Goal: Transaction & Acquisition: Book appointment/travel/reservation

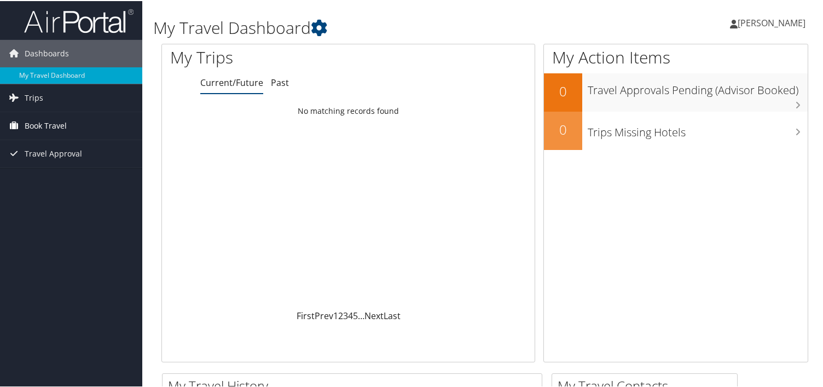
click at [62, 119] on span "Book Travel" at bounding box center [46, 124] width 42 height 27
click at [49, 183] on span "Travel Approval" at bounding box center [53, 185] width 57 height 27
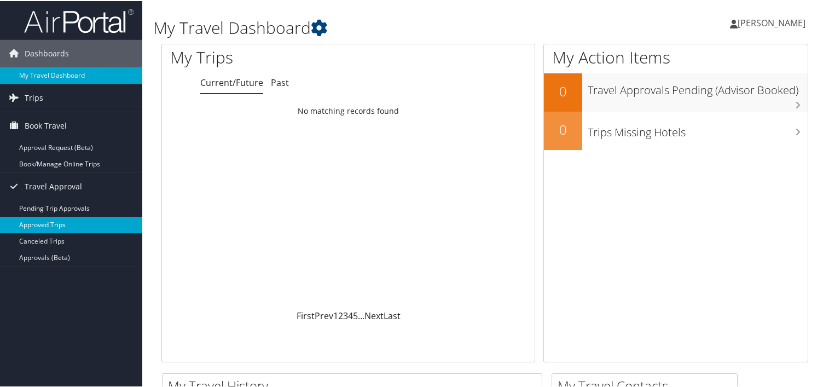
click at [51, 225] on link "Approved Trips" at bounding box center [71, 224] width 142 height 16
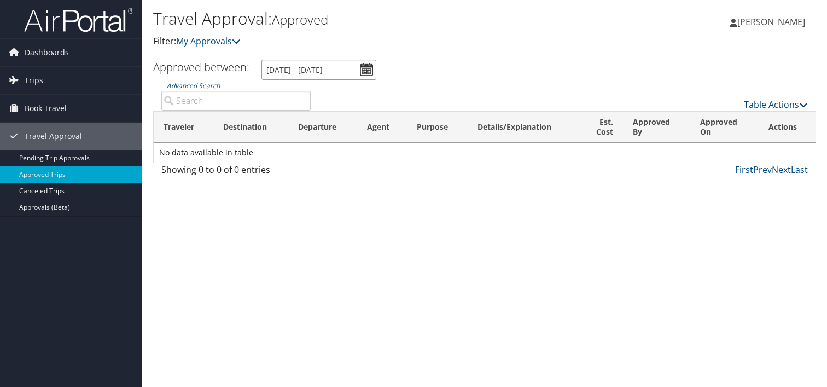
click at [366, 68] on input "8/8/2025 - 9/8/2025" at bounding box center [319, 70] width 115 height 20
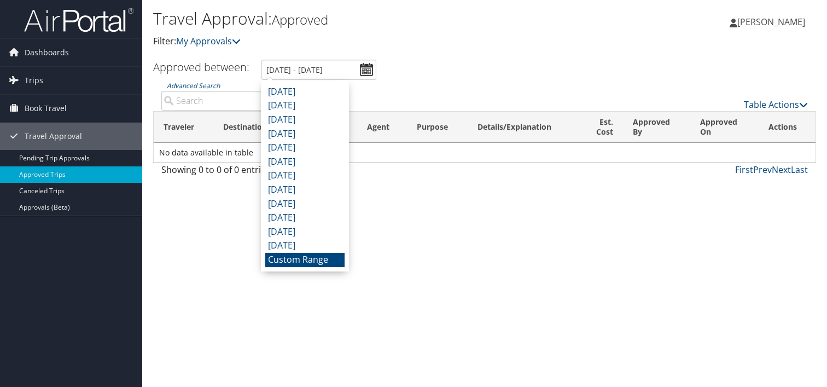
click at [310, 260] on li "Custom Range" at bounding box center [304, 260] width 79 height 14
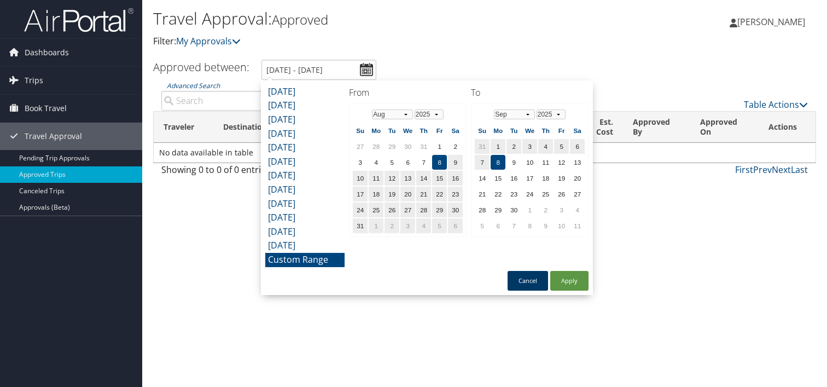
click at [515, 278] on button "Cancel" at bounding box center [528, 281] width 40 height 20
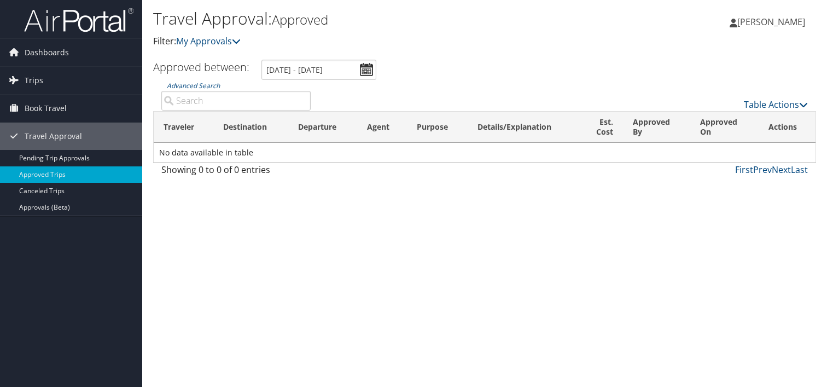
click at [198, 234] on div "Travel Approval: Approved Filter: My Approvals Jose Cadiz-Carrasquillo Jose Cad…" at bounding box center [484, 193] width 685 height 387
click at [56, 104] on span "Book Travel" at bounding box center [46, 108] width 42 height 27
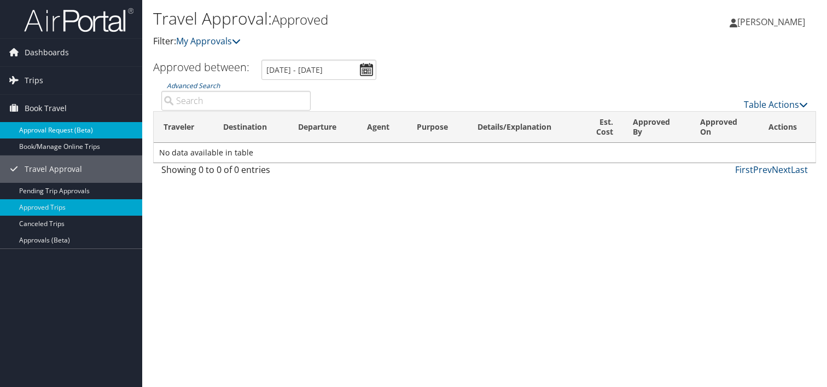
click at [56, 123] on link "Approval Request (Beta)" at bounding box center [71, 130] width 142 height 16
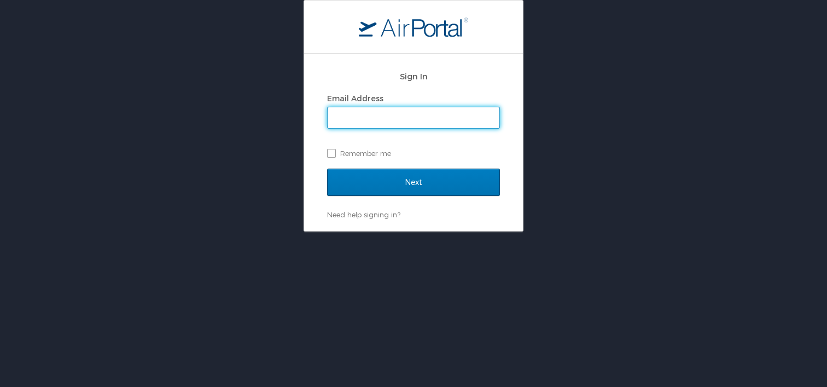
click at [368, 119] on input "Email Address" at bounding box center [414, 117] width 172 height 21
type input "jose.cadiz@howard.edu"
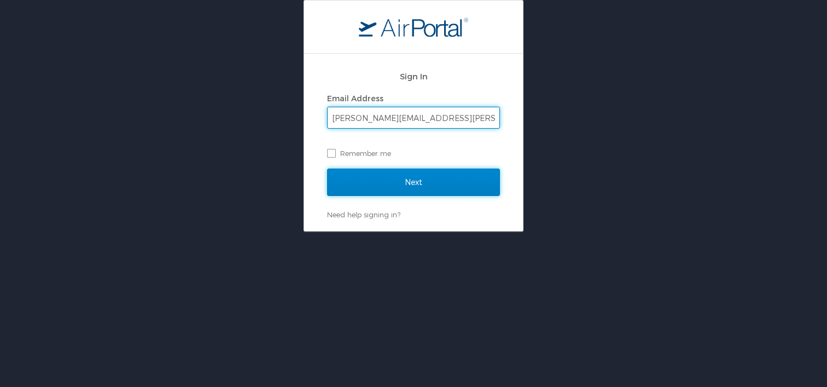
click at [410, 182] on input "Next" at bounding box center [413, 182] width 173 height 27
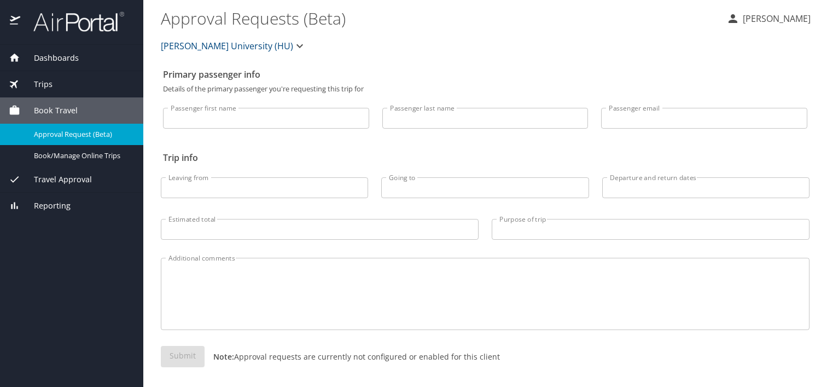
click at [216, 123] on input "Passenger first name" at bounding box center [266, 118] width 206 height 21
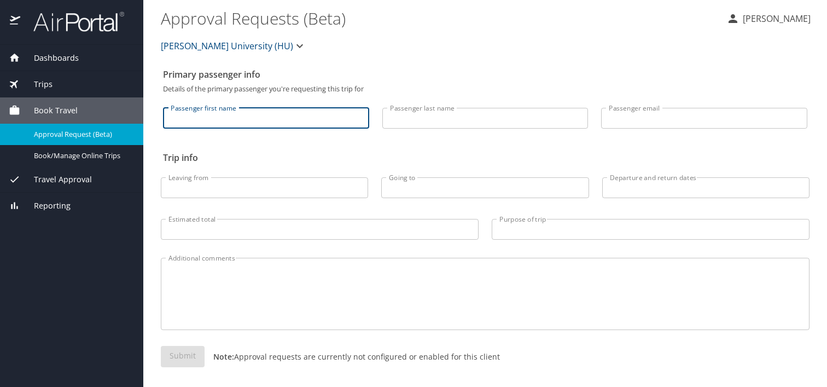
type input "Jose"
type input "Cadiz Carrasquillo"
type input "Cadizjo@me.com"
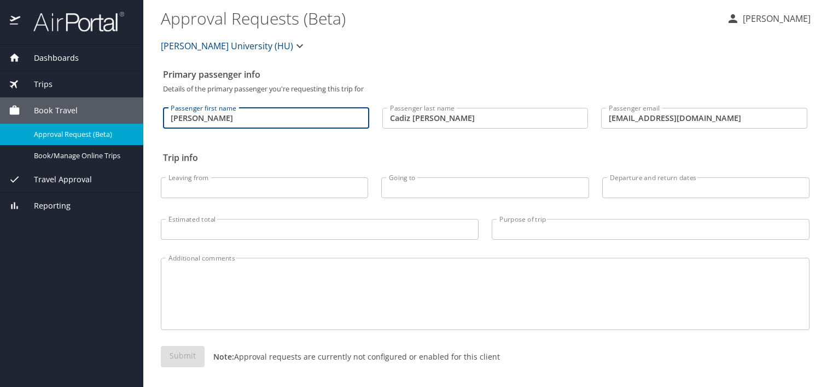
click at [221, 191] on input "Leaving from" at bounding box center [264, 187] width 207 height 21
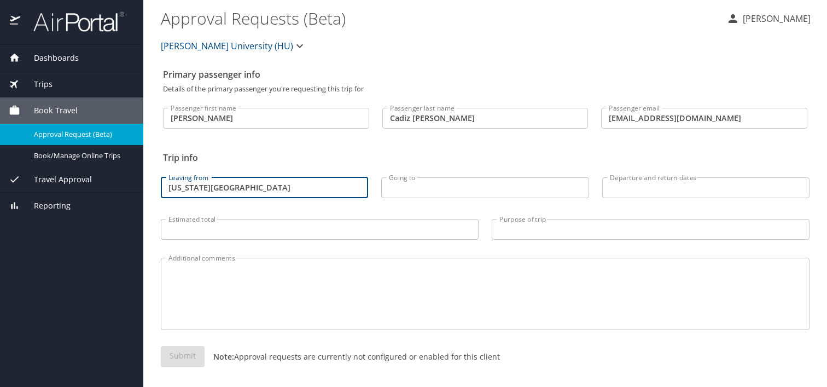
type input "washington DC"
click at [453, 188] on input "Going to" at bounding box center [484, 187] width 207 height 21
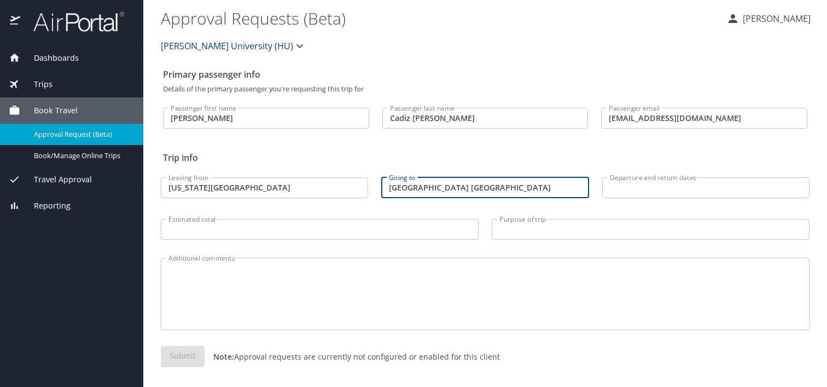
type input "Houston TX"
click at [645, 189] on input "Departure and return dates" at bounding box center [705, 187] width 207 height 21
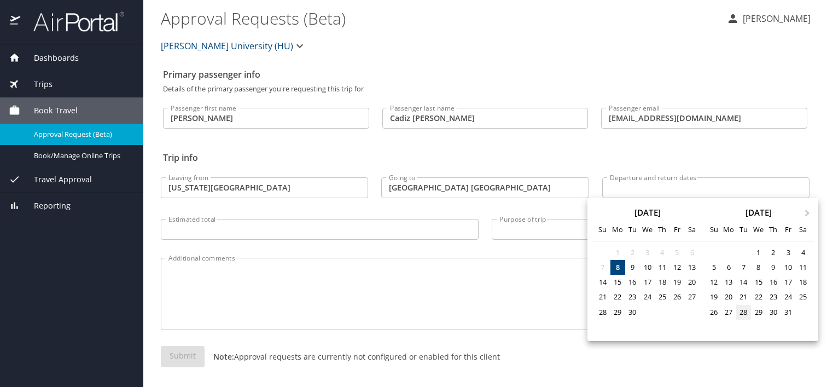
click at [749, 309] on div "28" at bounding box center [744, 312] width 15 height 15
click at [775, 311] on div "30" at bounding box center [773, 312] width 15 height 15
type input "10/28/2025 🠦 10/30/2025"
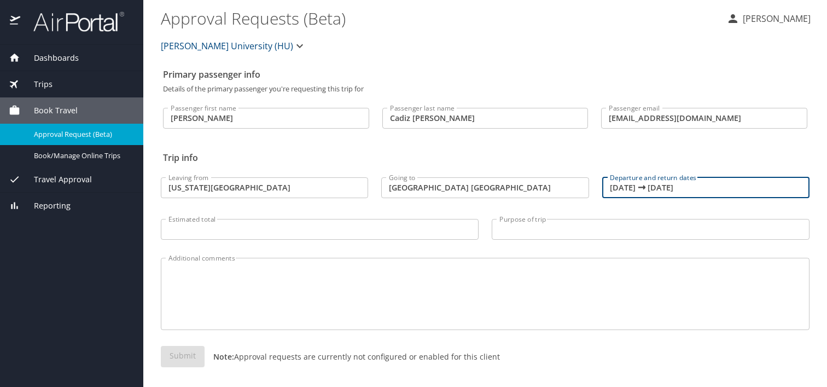
click at [245, 225] on input "Estimated total" at bounding box center [320, 229] width 318 height 21
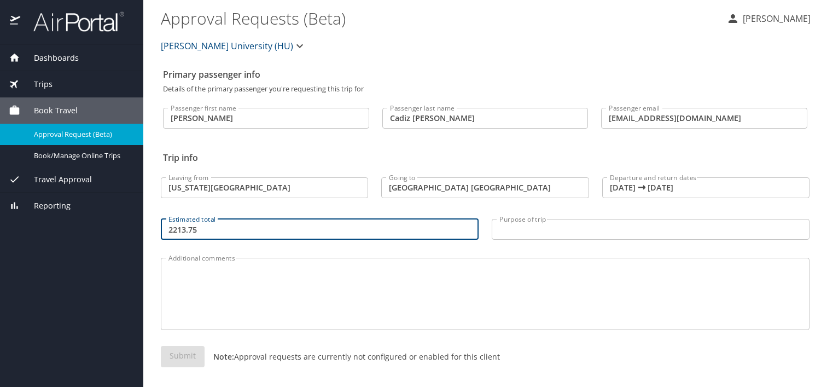
scroll to position [4, 0]
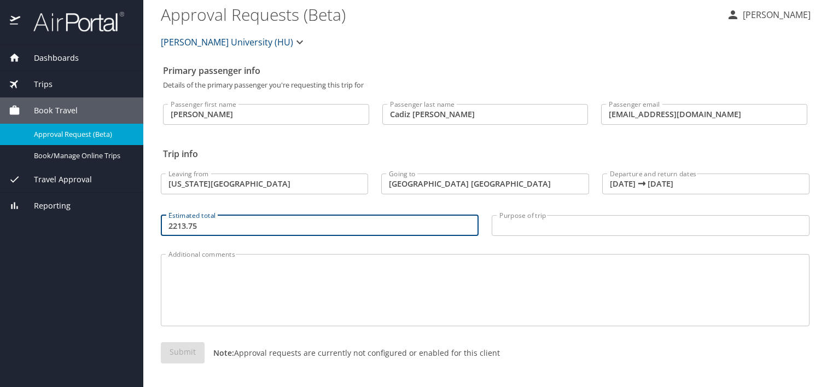
type input "2213.75"
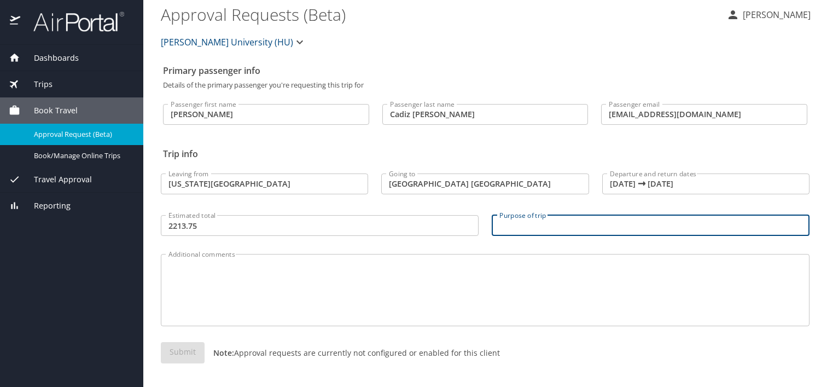
click at [562, 225] on input "Purpose of trip" at bounding box center [651, 225] width 318 height 21
type input "Afro Tech/meeting with Donors"
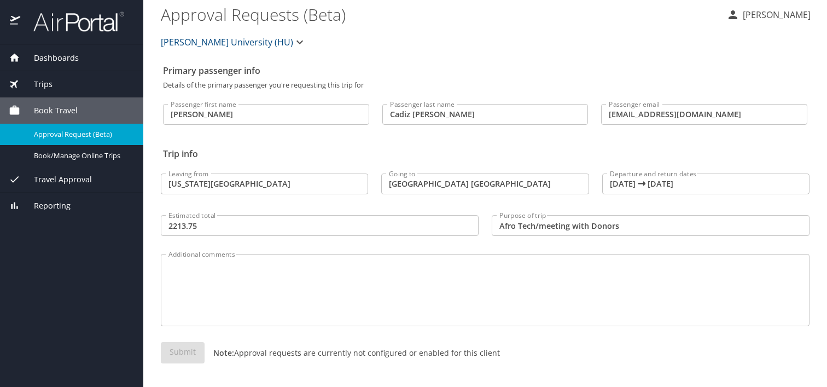
click at [273, 344] on div "Submit Note: Approval requests are currently not configured or enabled for this…" at bounding box center [485, 361] width 649 height 39
click at [246, 289] on textarea "Additional comments" at bounding box center [486, 290] width 634 height 52
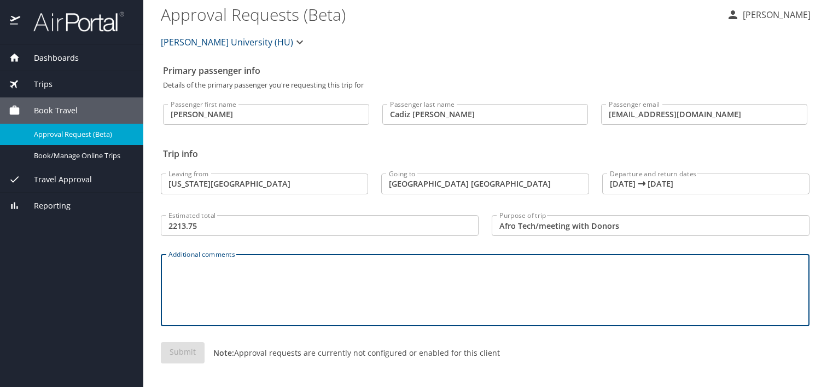
click at [323, 121] on input "Jose" at bounding box center [266, 114] width 206 height 21
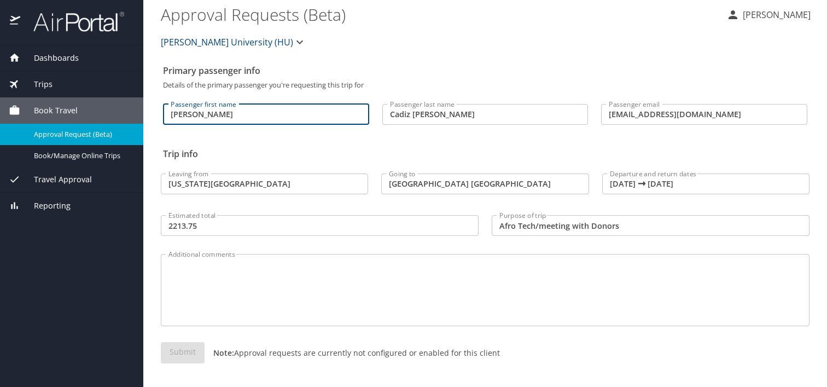
type input "Jose"
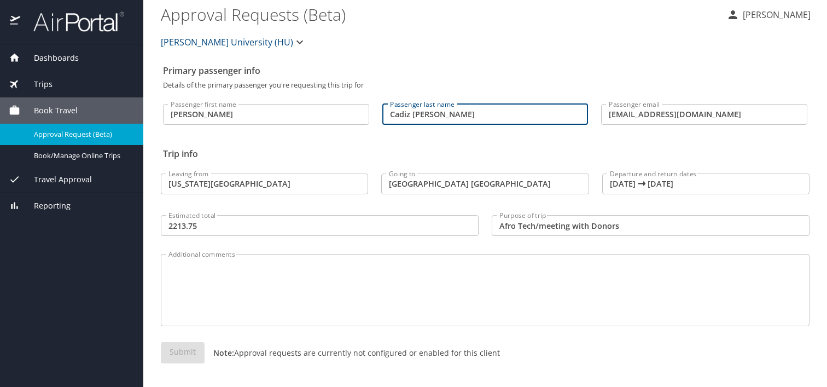
click at [494, 115] on input "Cadiz Carrasquillo" at bounding box center [485, 114] width 206 height 21
type input "Cadiz Carrasquillo"
click at [675, 115] on input "Cadizjo@me.com" at bounding box center [704, 114] width 206 height 21
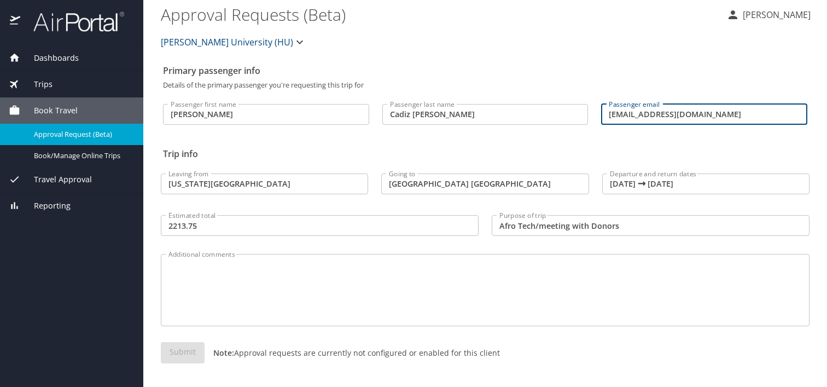
type input "Cadizjo@me.com"
click at [494, 264] on textarea "Additional comments" at bounding box center [486, 290] width 634 height 52
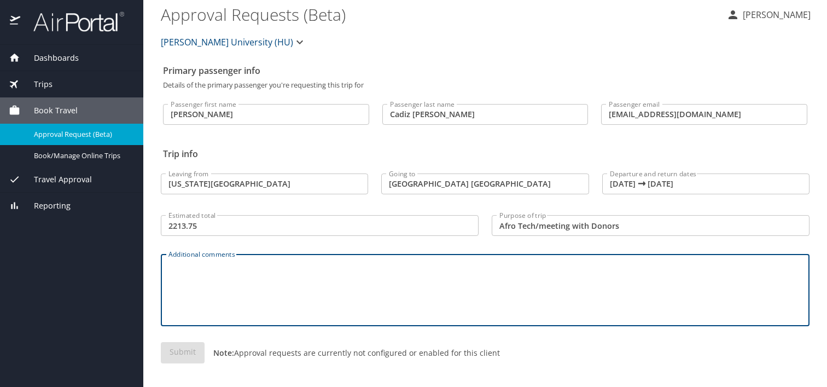
click at [192, 355] on div "Submit Note: Approval requests are currently not configured or enabled for this…" at bounding box center [485, 361] width 649 height 39
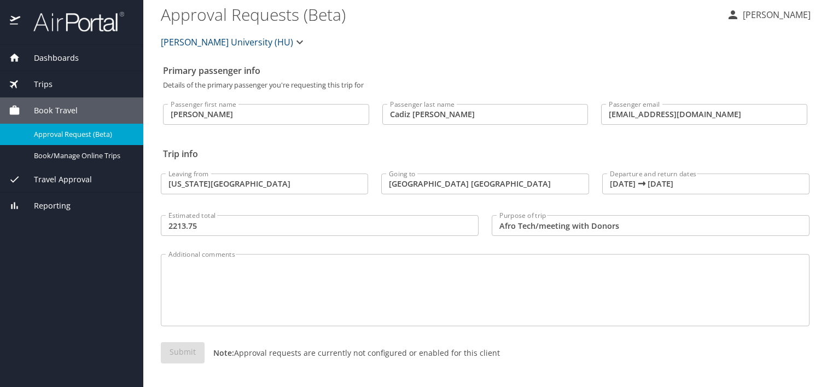
click at [324, 305] on textarea "Additional comments" at bounding box center [486, 290] width 634 height 52
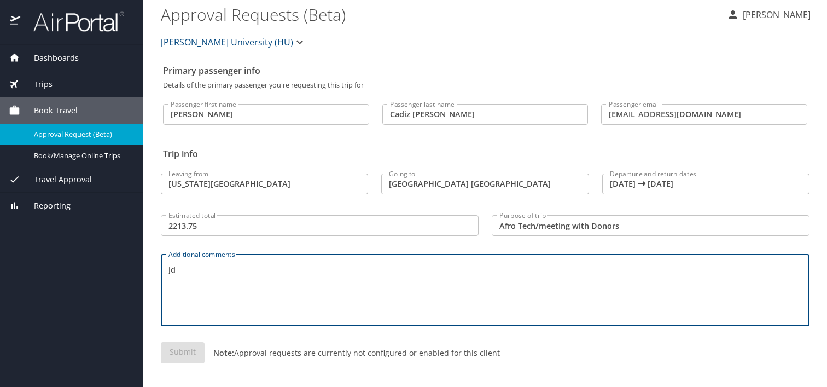
type textarea "j"
click at [235, 185] on input "washington DC" at bounding box center [264, 183] width 207 height 21
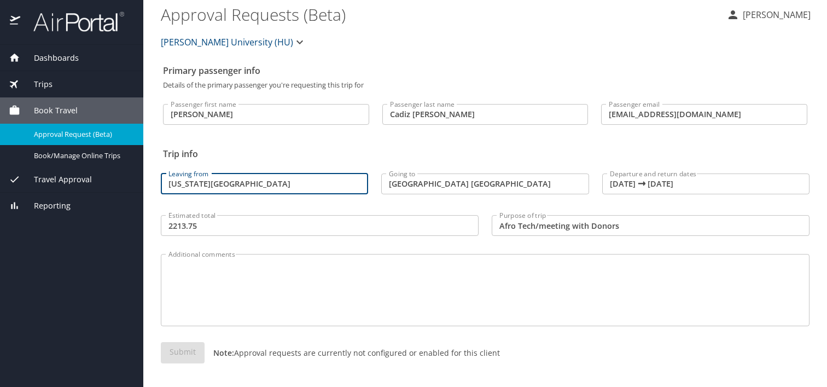
click at [235, 185] on input "washington DC" at bounding box center [264, 183] width 207 height 21
type input "DCA"
click at [230, 235] on div "Estimated total 2213.75 Estimated total" at bounding box center [319, 224] width 331 height 41
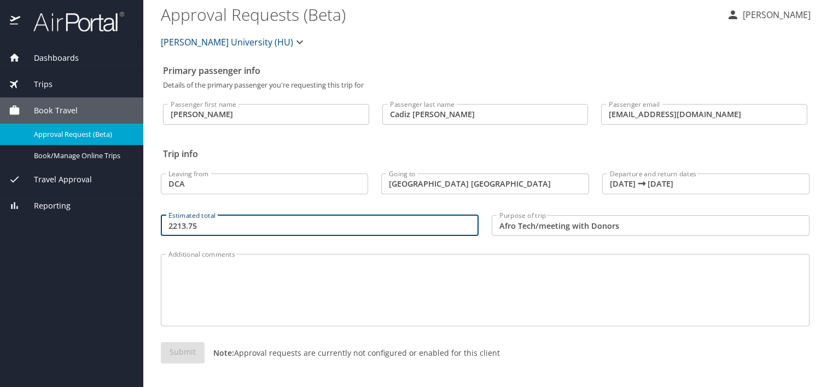
click at [229, 176] on input "DCA" at bounding box center [264, 183] width 207 height 21
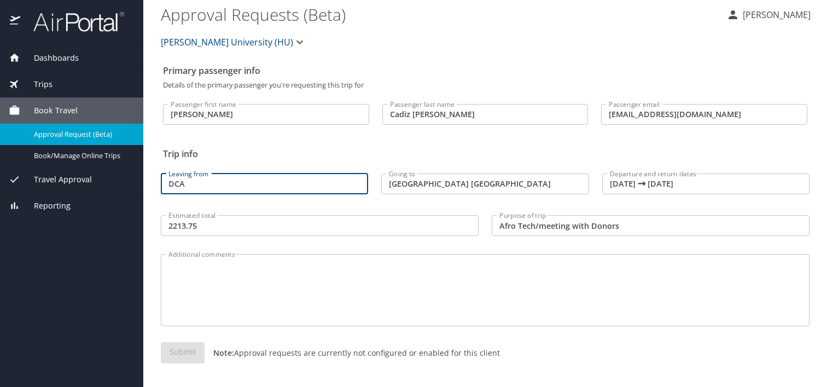
click at [208, 183] on input "DCA" at bounding box center [264, 183] width 207 height 21
click at [189, 350] on div "Submit Note: Approval requests are currently not configured or enabled for this…" at bounding box center [485, 361] width 649 height 39
click at [361, 36] on div "Howard University (HU)" at bounding box center [485, 42] width 662 height 35
click at [55, 79] on div "Trips" at bounding box center [72, 84] width 126 height 12
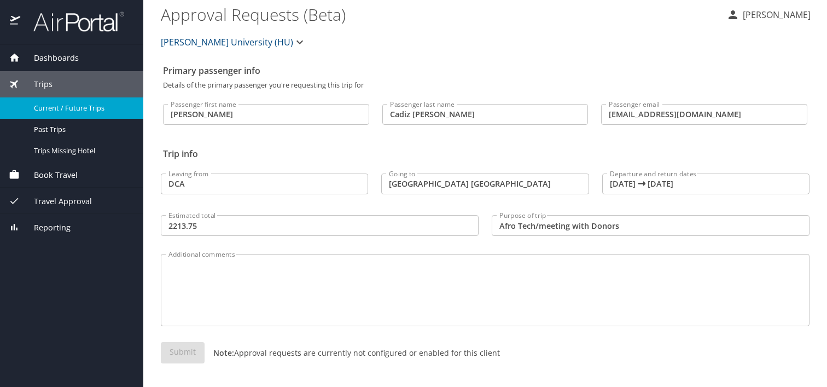
click at [74, 106] on span "Current / Future Trips" at bounding box center [82, 108] width 96 height 10
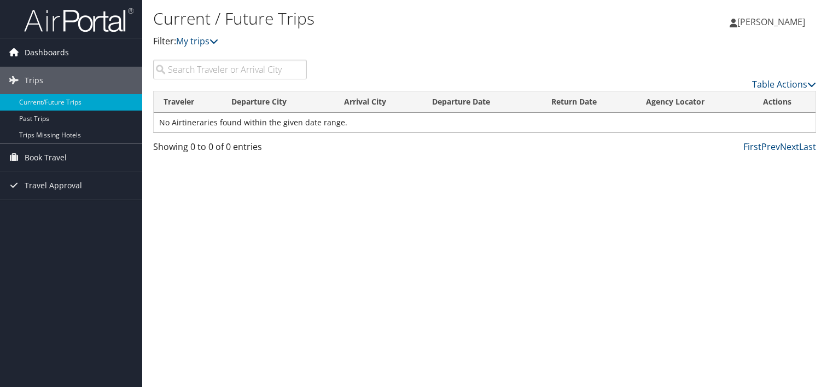
click at [54, 53] on span "Dashboards" at bounding box center [47, 52] width 44 height 27
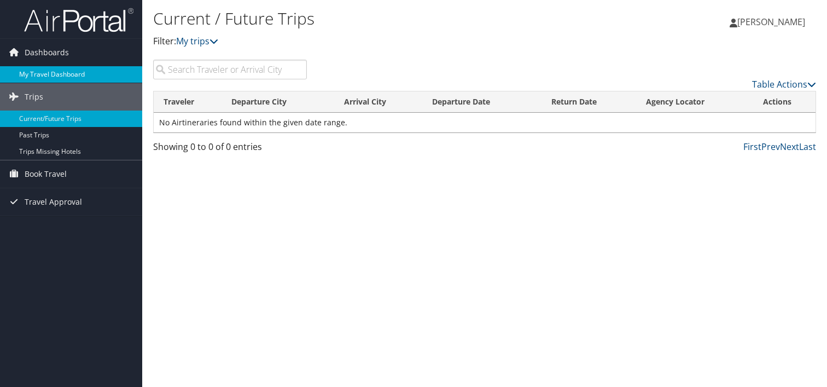
click at [56, 72] on link "My Travel Dashboard" at bounding box center [71, 74] width 142 height 16
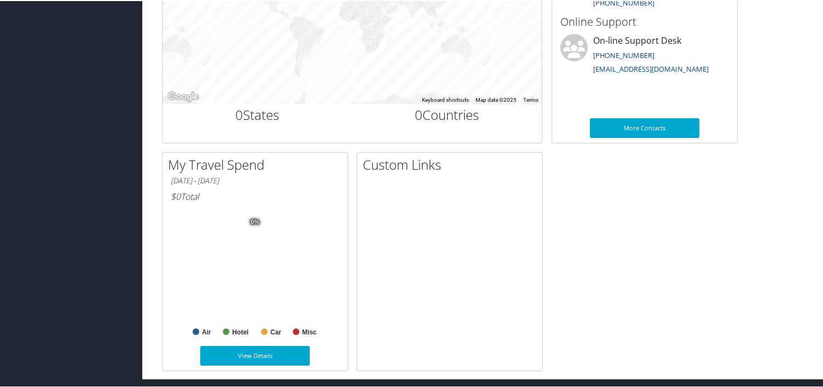
scroll to position [451, 0]
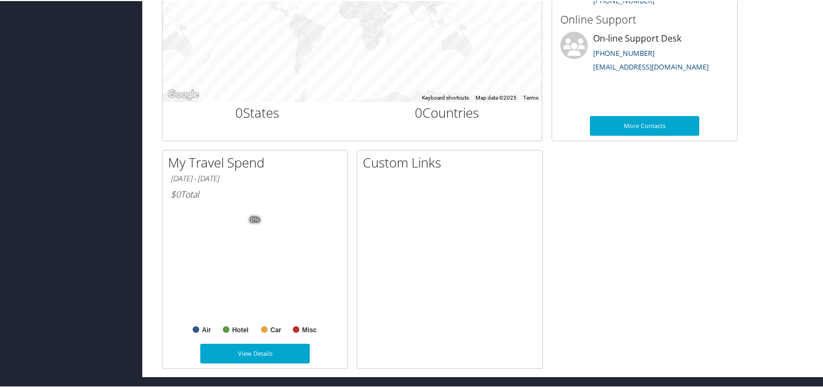
click at [217, 172] on div "01/01/2025 - 09/08/2025 $0 Total" at bounding box center [255, 187] width 185 height 33
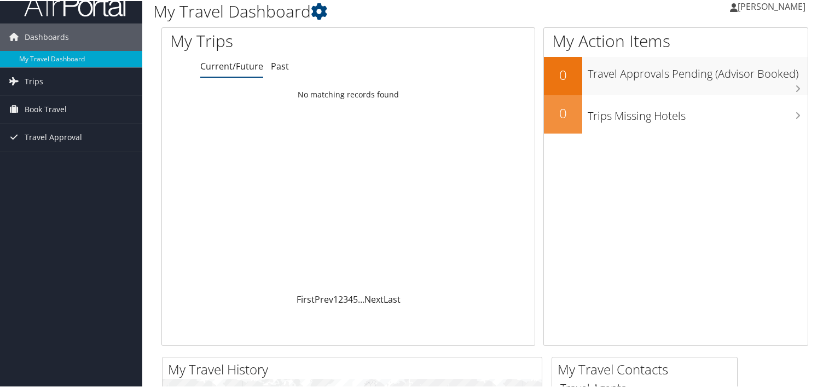
scroll to position [0, 0]
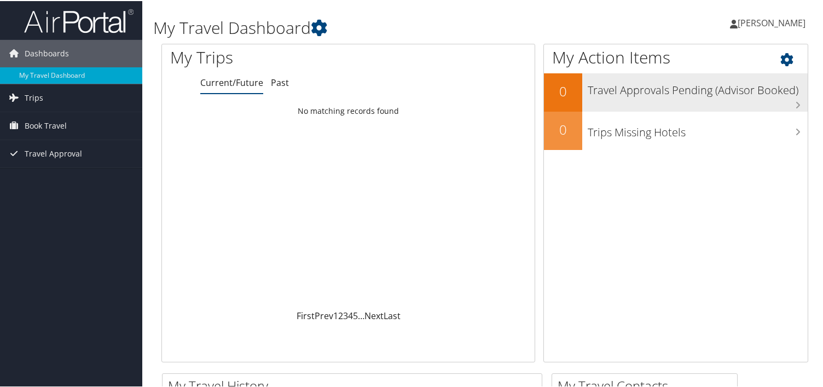
click at [702, 90] on h3 "Travel Approvals Pending (Advisor Booked)" at bounding box center [698, 86] width 220 height 21
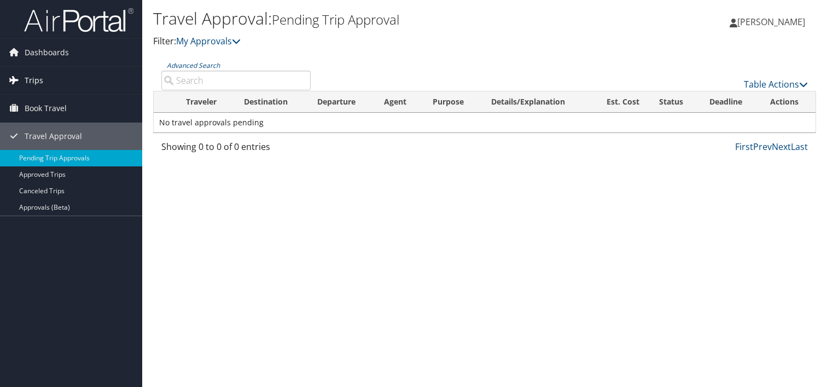
click at [55, 82] on link "Trips" at bounding box center [71, 80] width 142 height 27
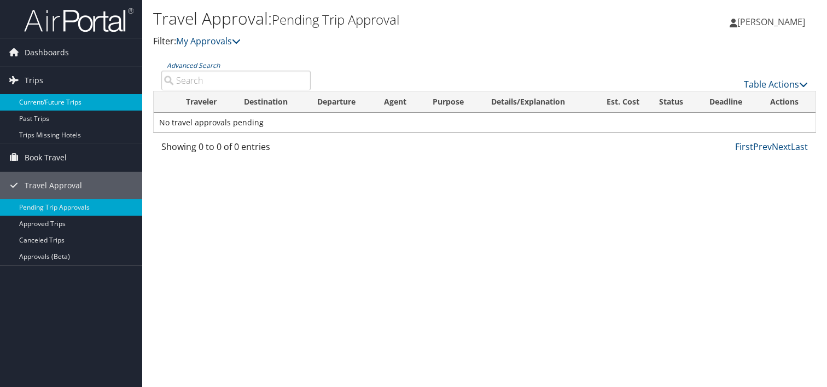
click at [44, 102] on link "Current/Future Trips" at bounding box center [71, 102] width 142 height 16
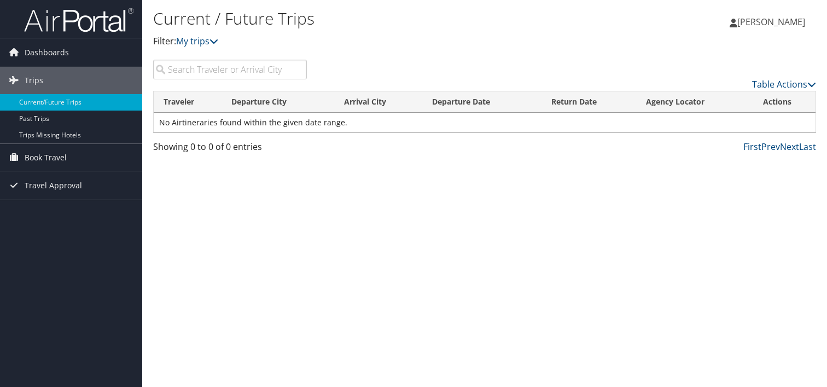
click at [749, 20] on span "[PERSON_NAME]" at bounding box center [772, 22] width 68 height 12
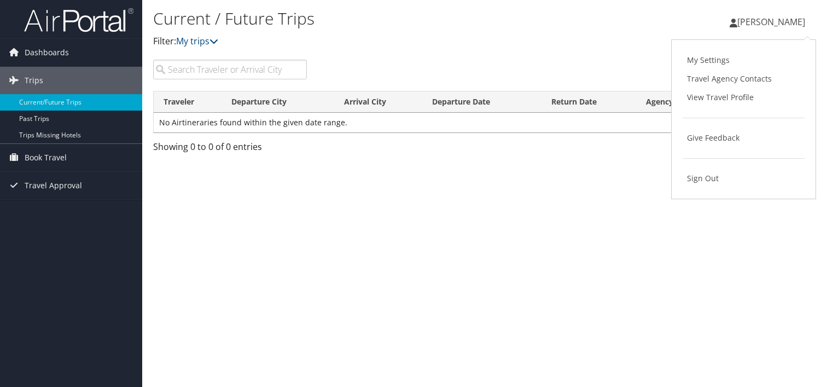
click at [488, 227] on div "Current / Future Trips Filter: My trips Jose Cadiz-Carrasquillo Jose Cadiz-Carr…" at bounding box center [484, 193] width 685 height 387
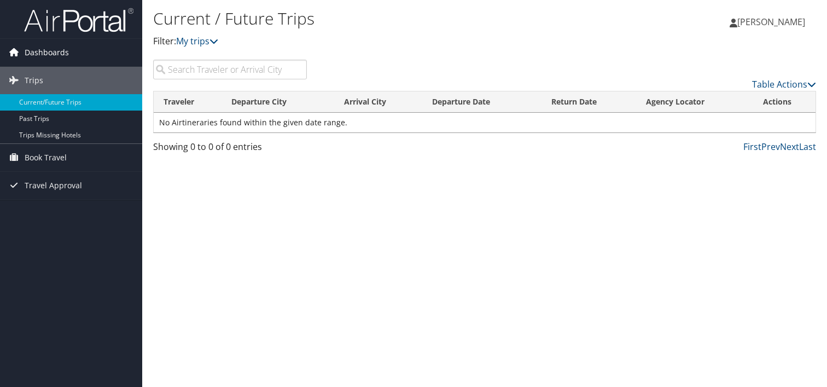
click at [55, 57] on span "Dashboards" at bounding box center [47, 52] width 44 height 27
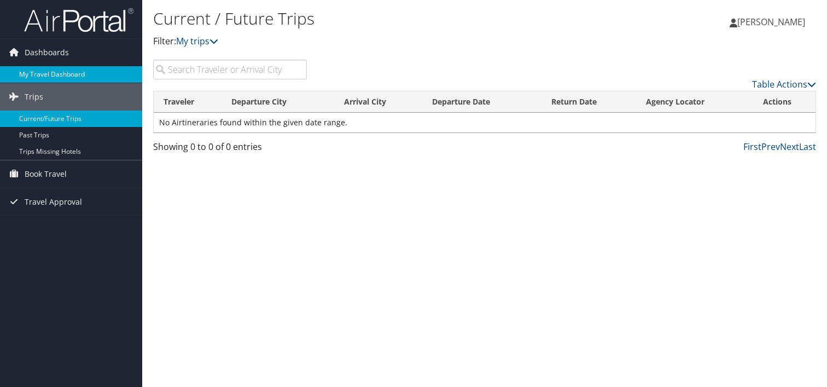
click at [56, 68] on link "My Travel Dashboard" at bounding box center [71, 74] width 142 height 16
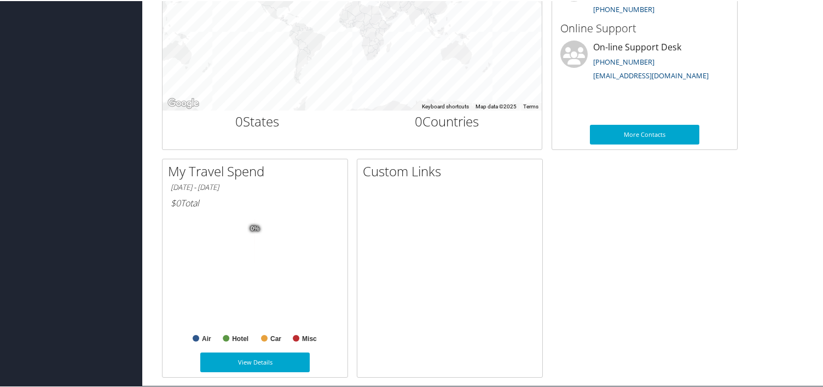
scroll to position [451, 0]
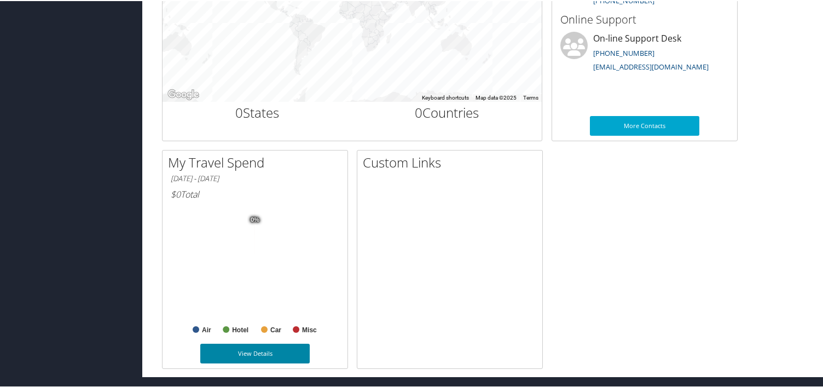
click at [254, 358] on link "View Details" at bounding box center [254, 353] width 109 height 20
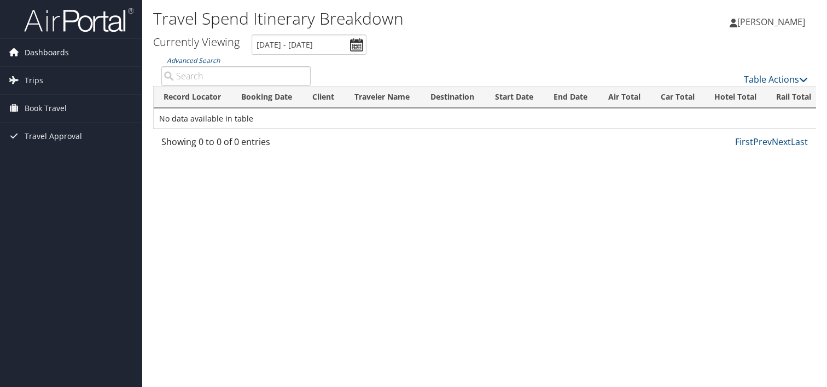
click at [63, 51] on span "Dashboards" at bounding box center [47, 52] width 44 height 27
click at [61, 36] on li at bounding box center [71, 19] width 142 height 39
click at [67, 18] on img at bounding box center [78, 20] width 109 height 26
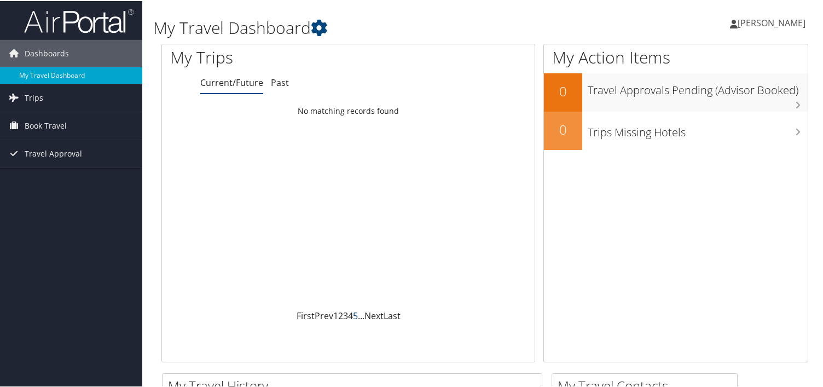
click at [353, 315] on link "5" at bounding box center [355, 315] width 5 height 12
click at [374, 320] on link "Next" at bounding box center [374, 315] width 19 height 12
click at [279, 87] on link "Past" at bounding box center [280, 82] width 18 height 12
click at [240, 83] on link "Current/Future" at bounding box center [231, 82] width 63 height 12
